Goal: Find specific page/section: Find specific page/section

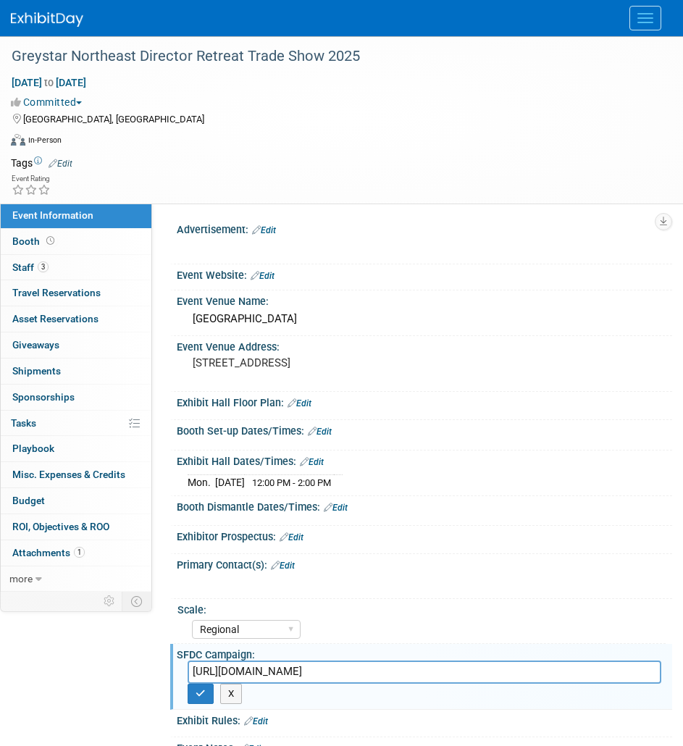
select select "Regional"
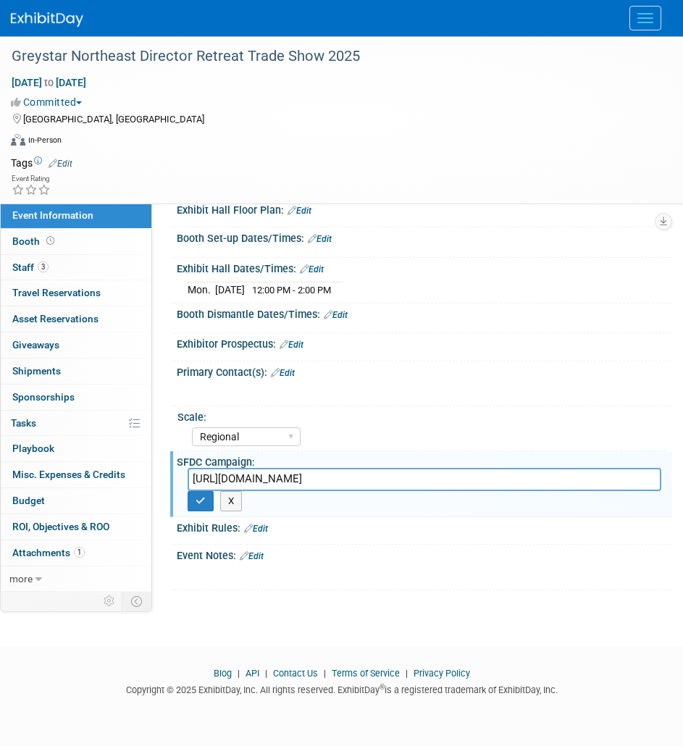
click at [43, 20] on img at bounding box center [47, 19] width 72 height 14
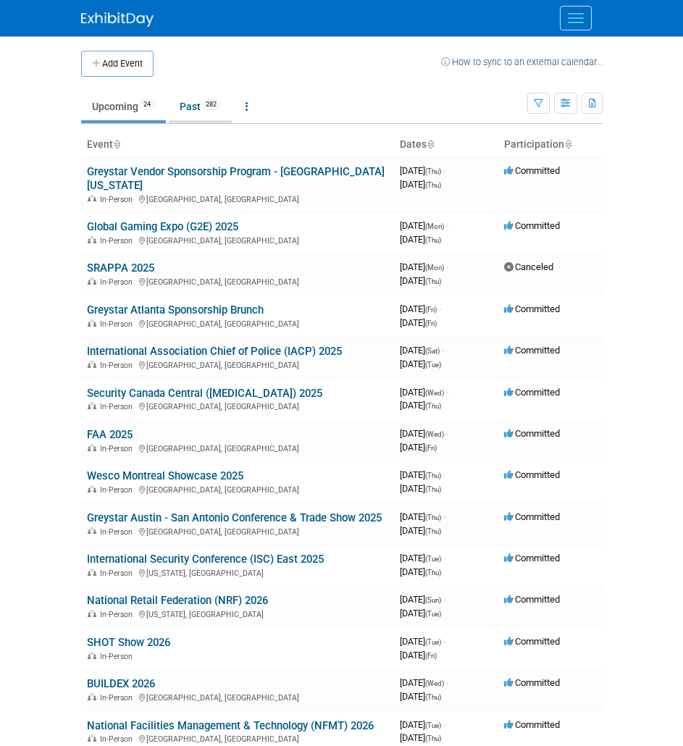
click at [197, 104] on link "Past 282" at bounding box center [200, 107] width 63 height 28
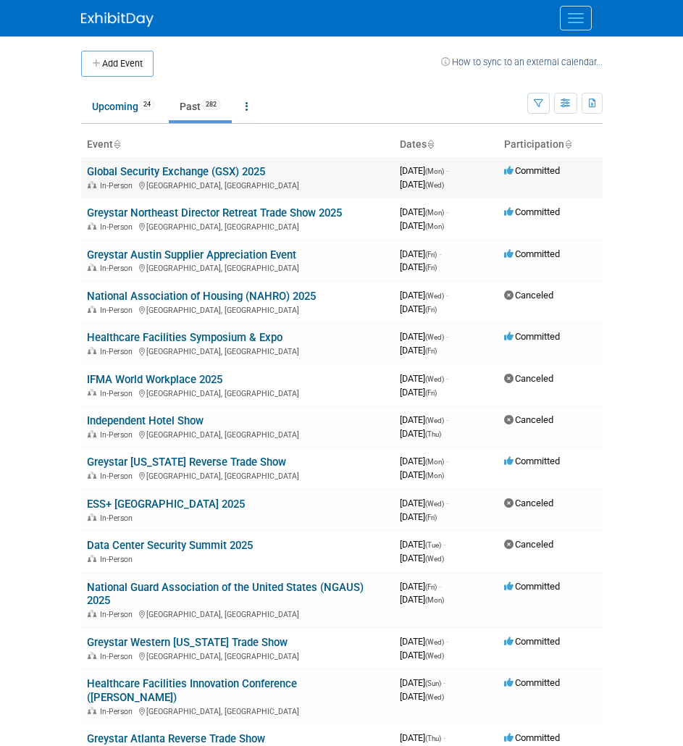
click at [148, 170] on link "Global Security Exchange (GSX) 2025" at bounding box center [176, 171] width 178 height 13
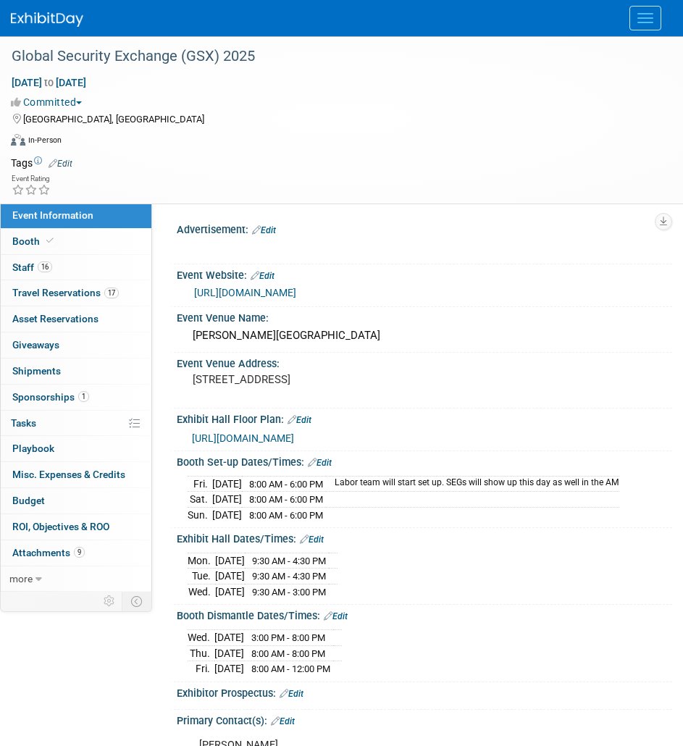
select select "National"
click at [102, 271] on link "16 Staff 16" at bounding box center [76, 267] width 151 height 25
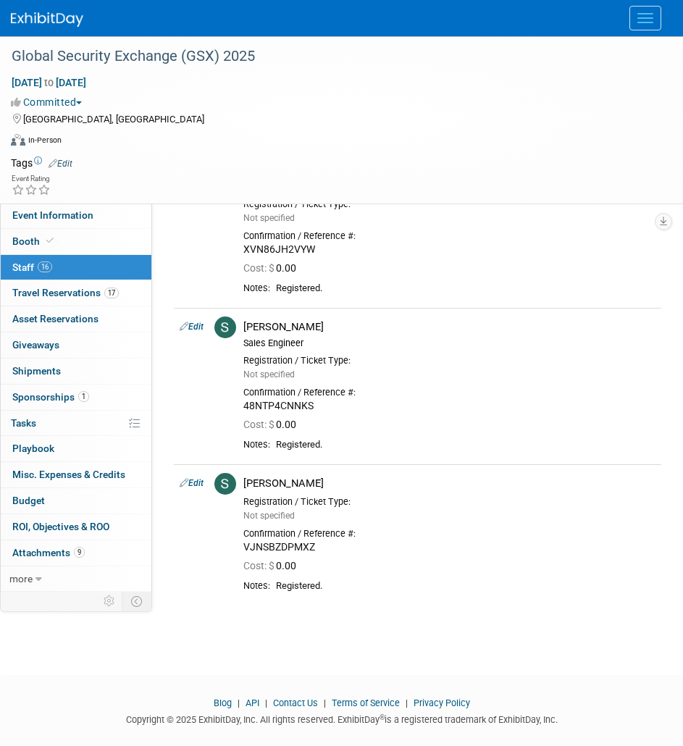
scroll to position [1949, 0]
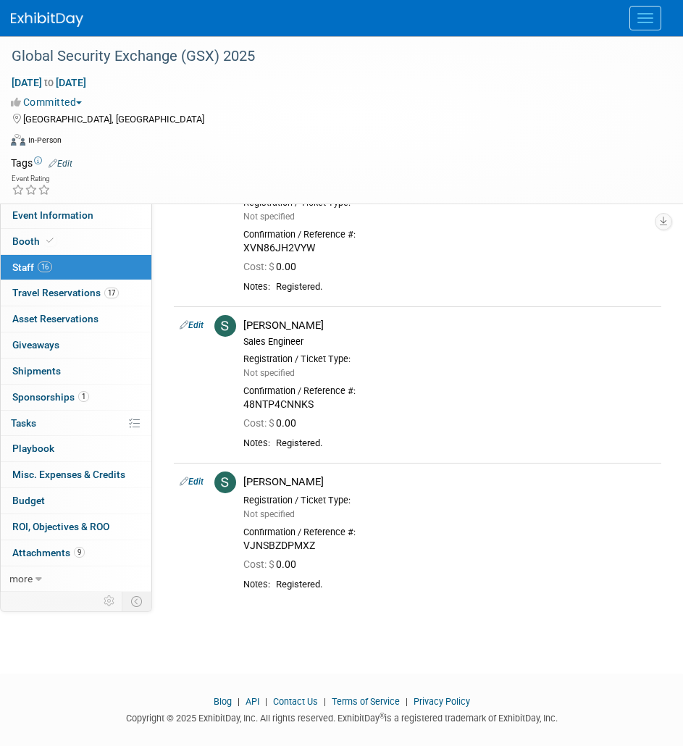
click at [28, 21] on img at bounding box center [47, 19] width 72 height 14
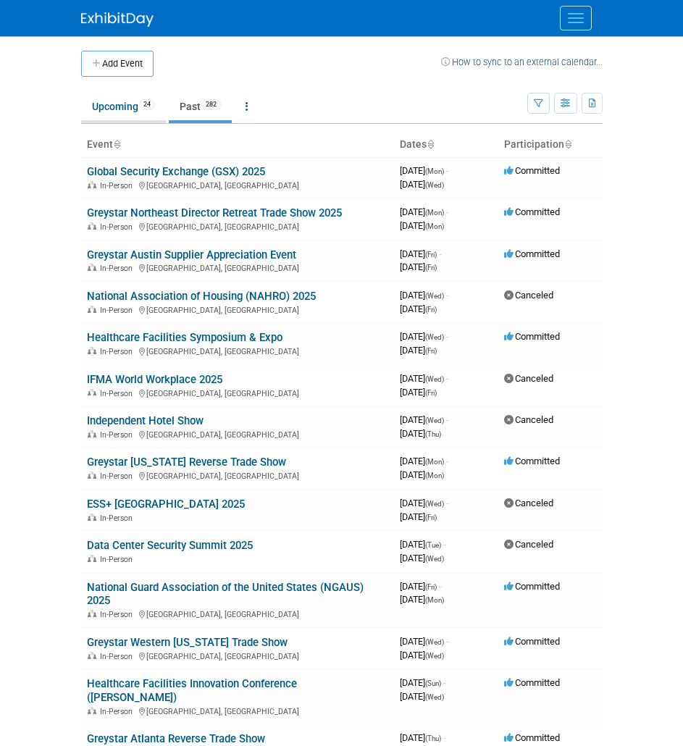
click at [94, 118] on link "Upcoming 24" at bounding box center [123, 107] width 85 height 28
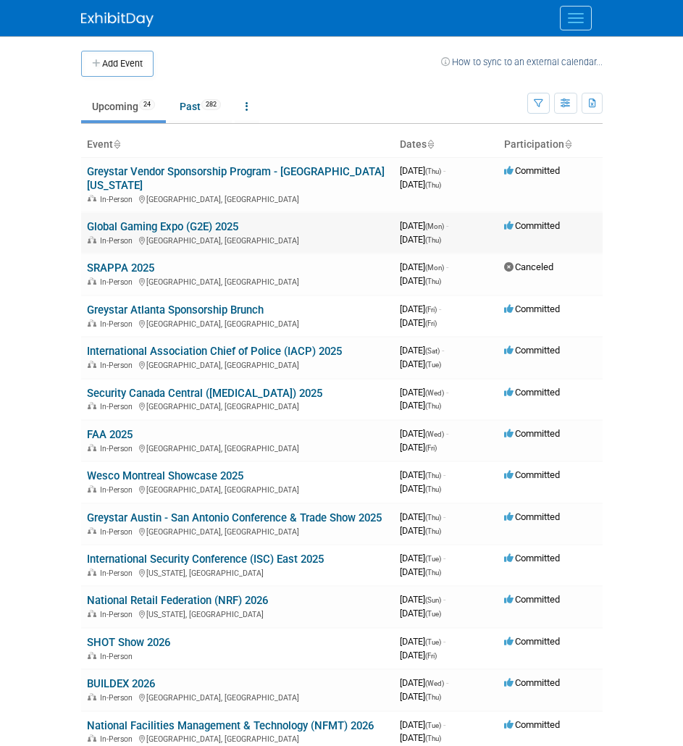
click at [118, 220] on link "Global Gaming Expo (G2E) 2025" at bounding box center [162, 226] width 151 height 13
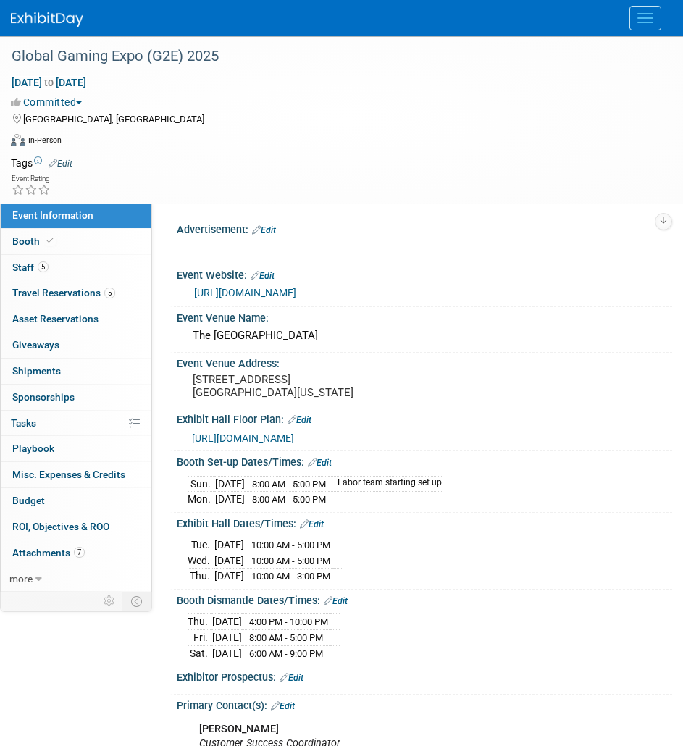
select select "National"
